Goal: Check status: Check status

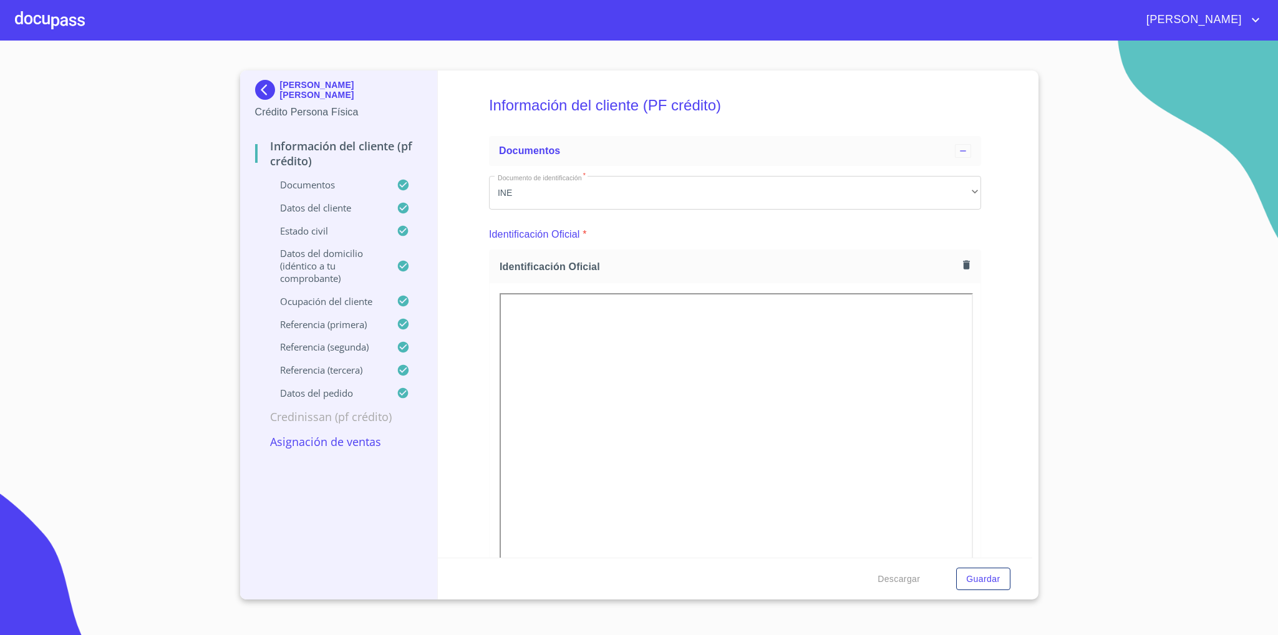
scroll to position [4293, 0]
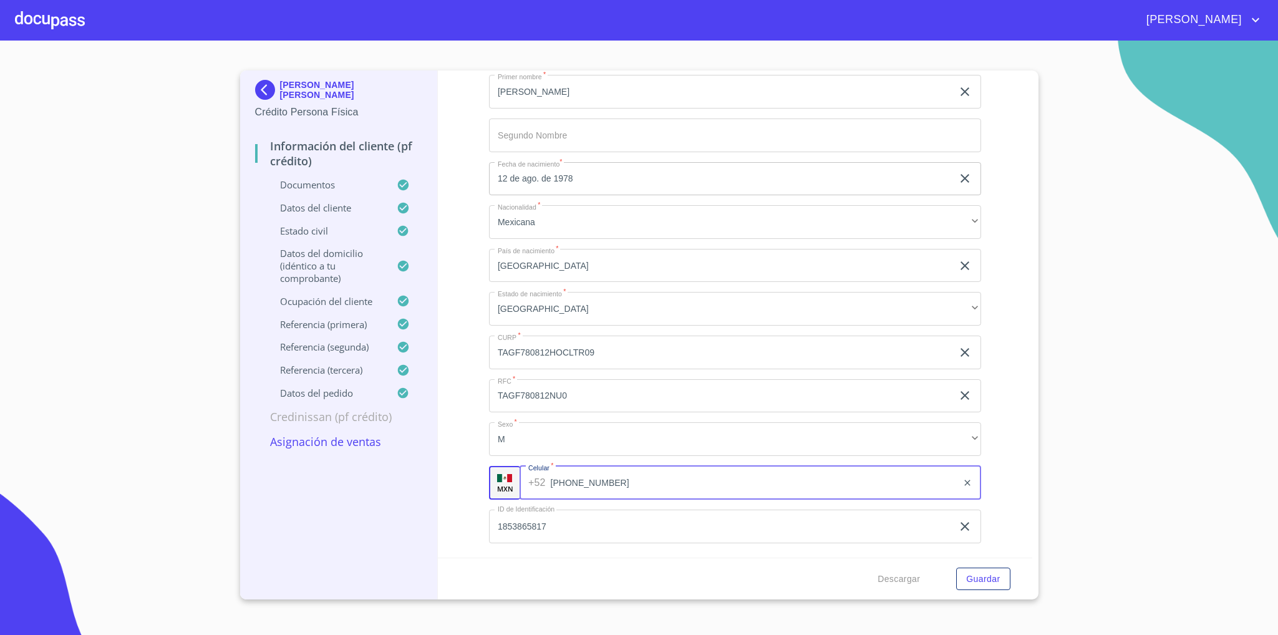
click at [255, 82] on img at bounding box center [267, 90] width 25 height 20
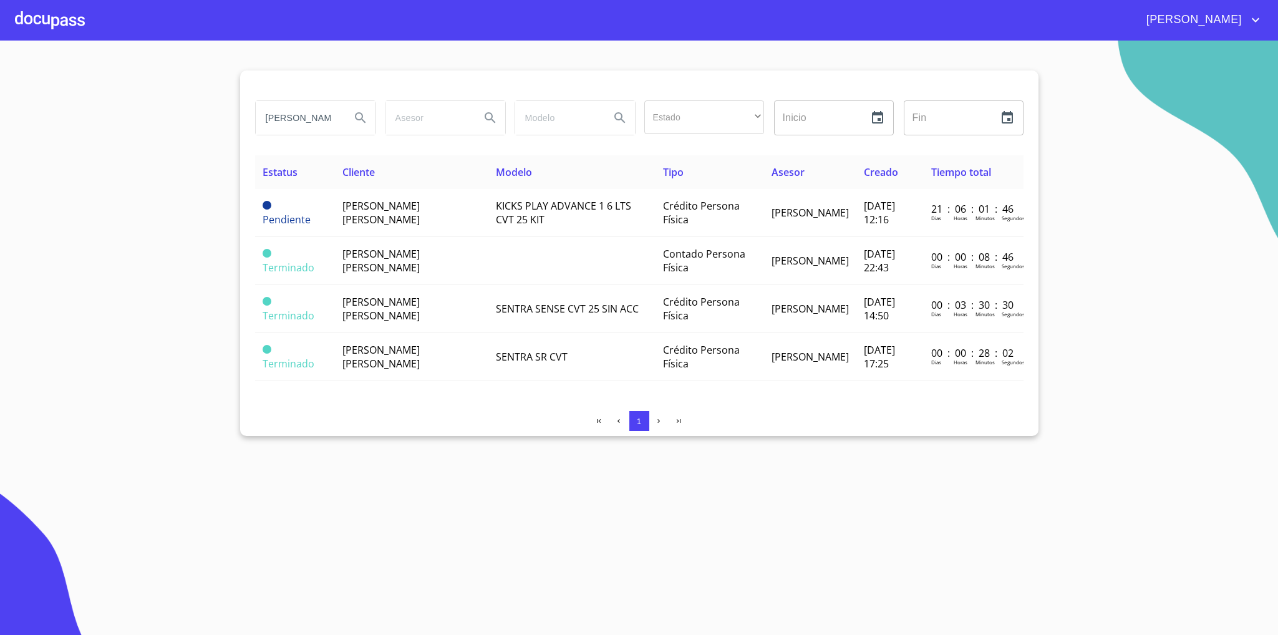
click at [313, 122] on input "[PERSON_NAME]" at bounding box center [298, 118] width 85 height 34
type input "[PERSON_NAME]"
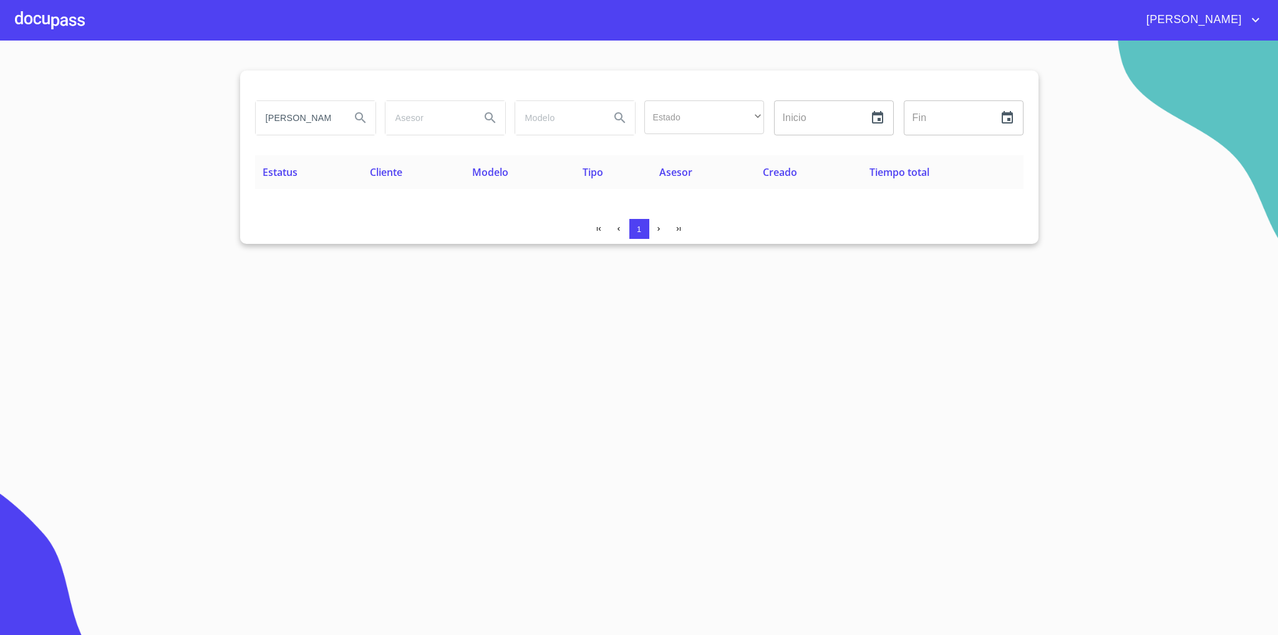
click at [313, 122] on input "[PERSON_NAME]" at bounding box center [298, 118] width 85 height 34
click at [314, 122] on input "[PERSON_NAME]" at bounding box center [298, 118] width 85 height 34
